Goal: Navigation & Orientation: Find specific page/section

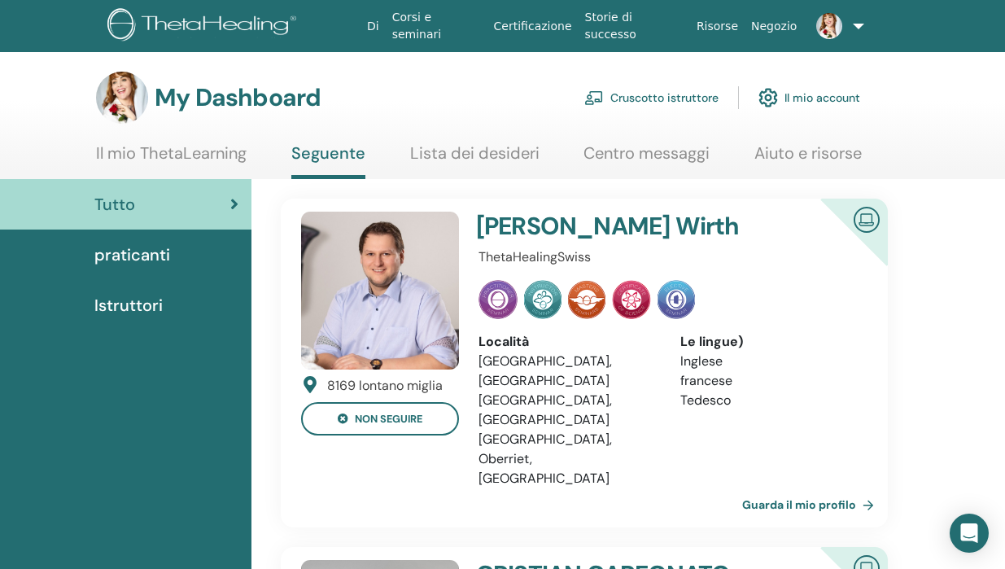
click at [642, 93] on link "Cruscotto istruttore" at bounding box center [651, 98] width 134 height 36
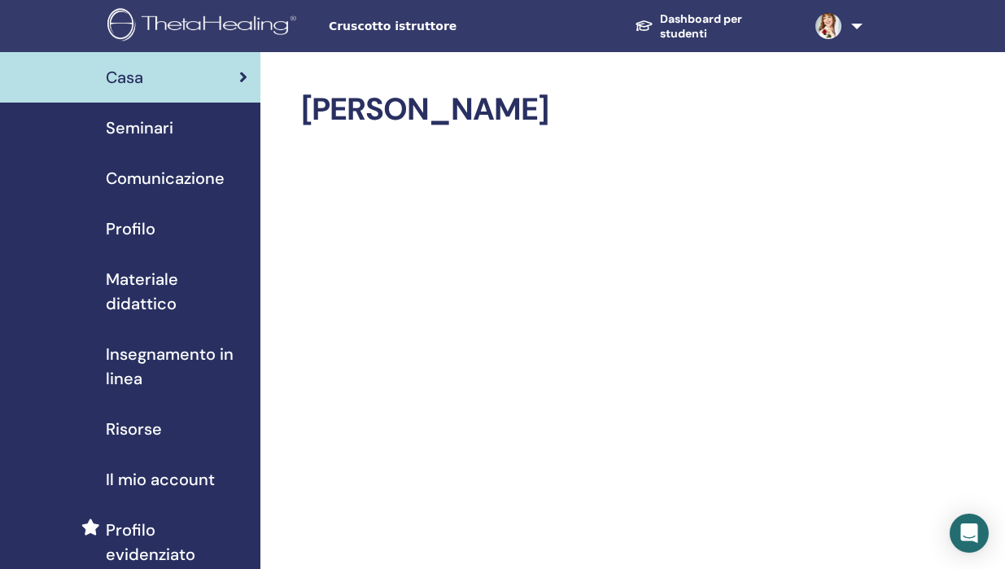
click at [162, 132] on span "Seminari" at bounding box center [140, 128] width 68 height 24
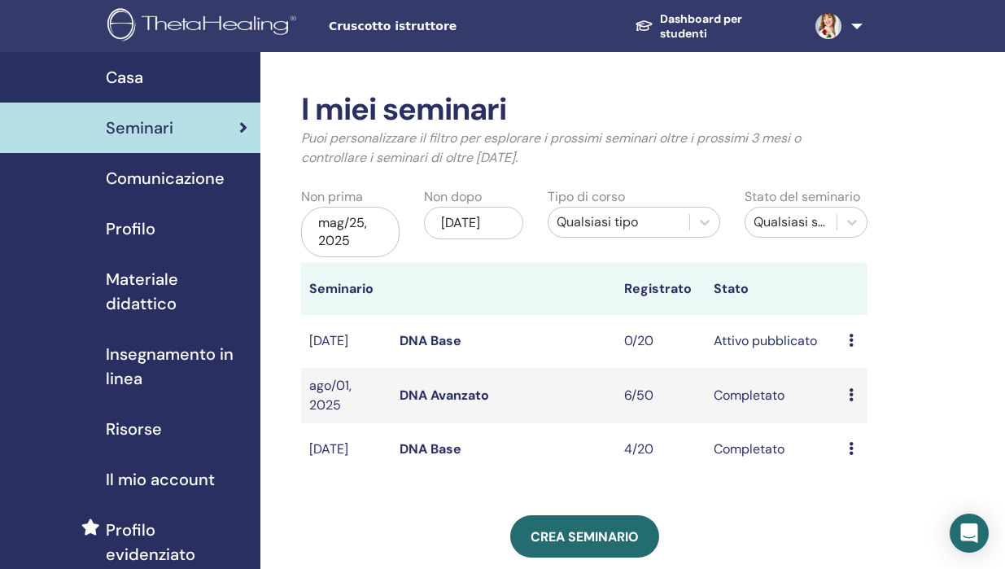
click at [386, 29] on span "Cruscotto istruttore" at bounding box center [451, 26] width 244 height 17
click at [168, 227] on div "Profilo" at bounding box center [130, 228] width 234 height 24
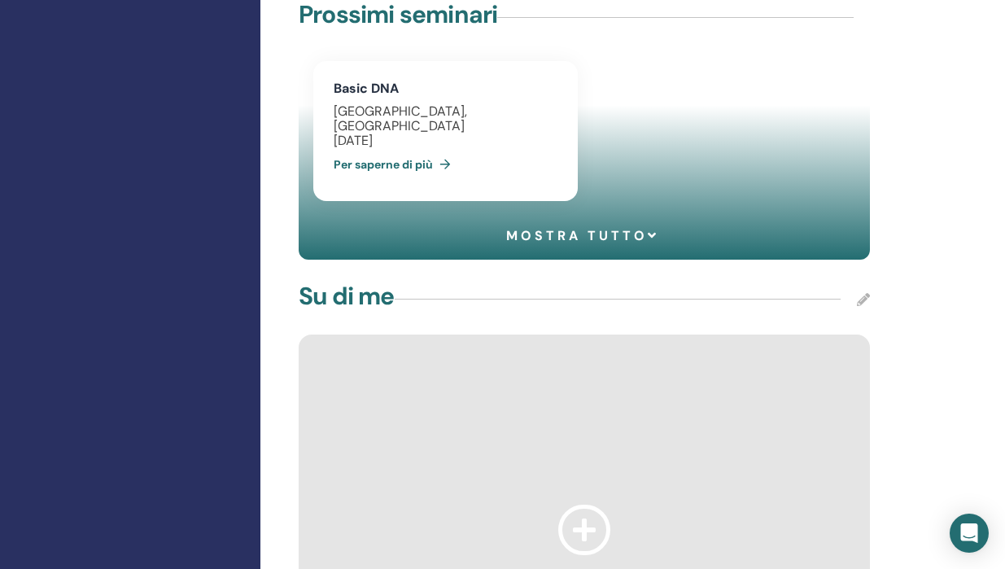
scroll to position [1303, 0]
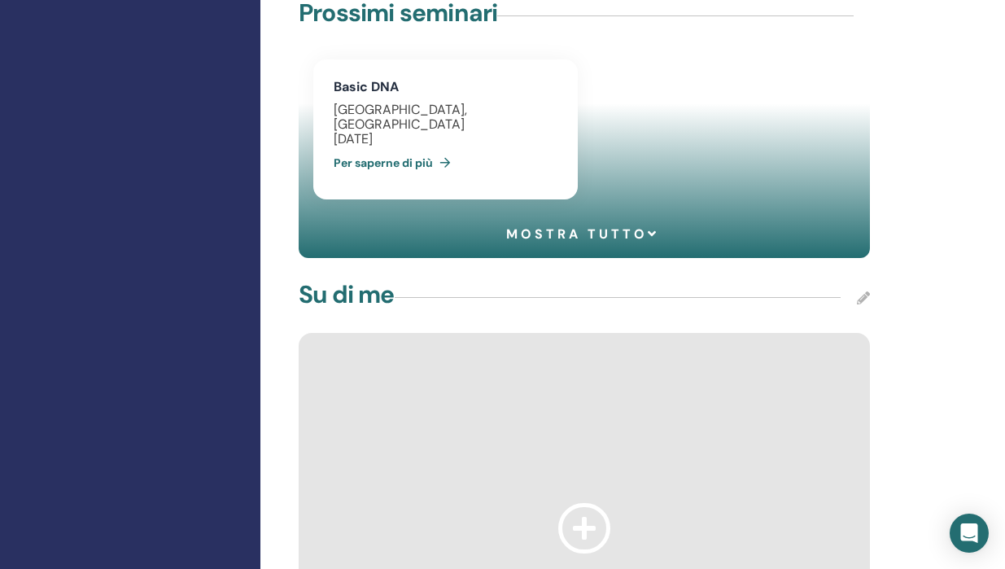
click at [627, 226] on span "Mostra tutto" at bounding box center [582, 233] width 153 height 15
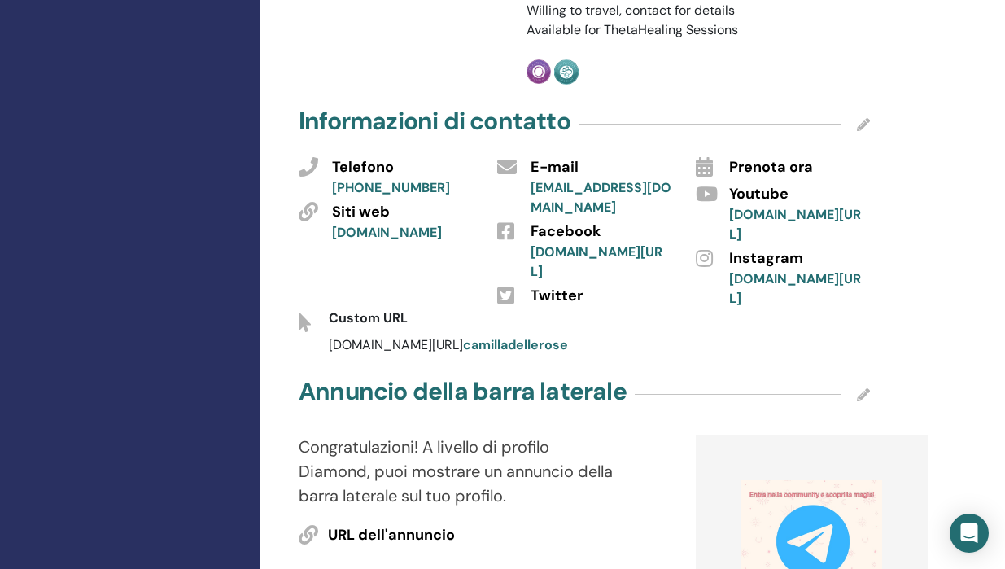
scroll to position [0, 0]
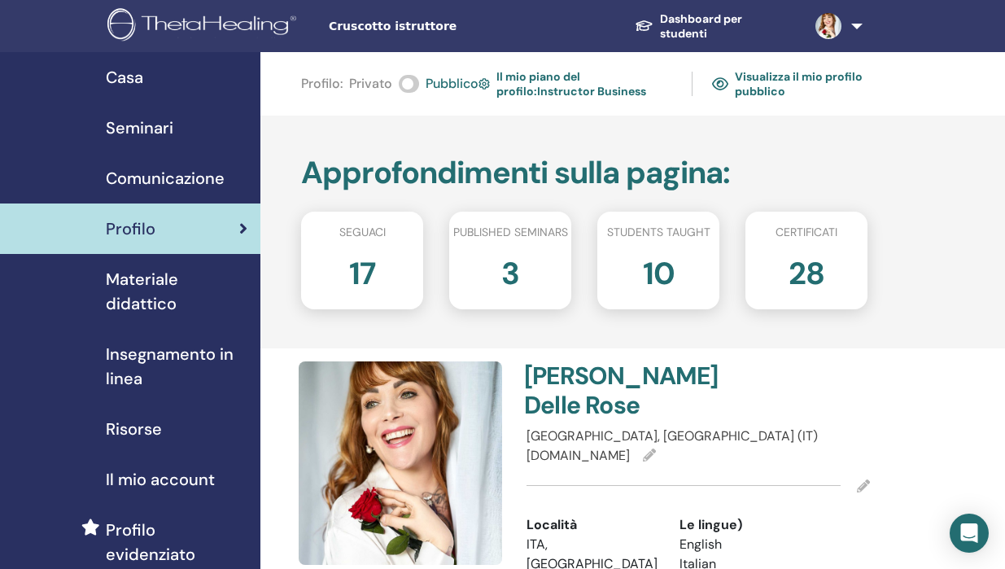
click at [774, 78] on link "Visualizza il mio profilo pubblico" at bounding box center [789, 83] width 155 height 37
